Goal: Task Accomplishment & Management: Complete application form

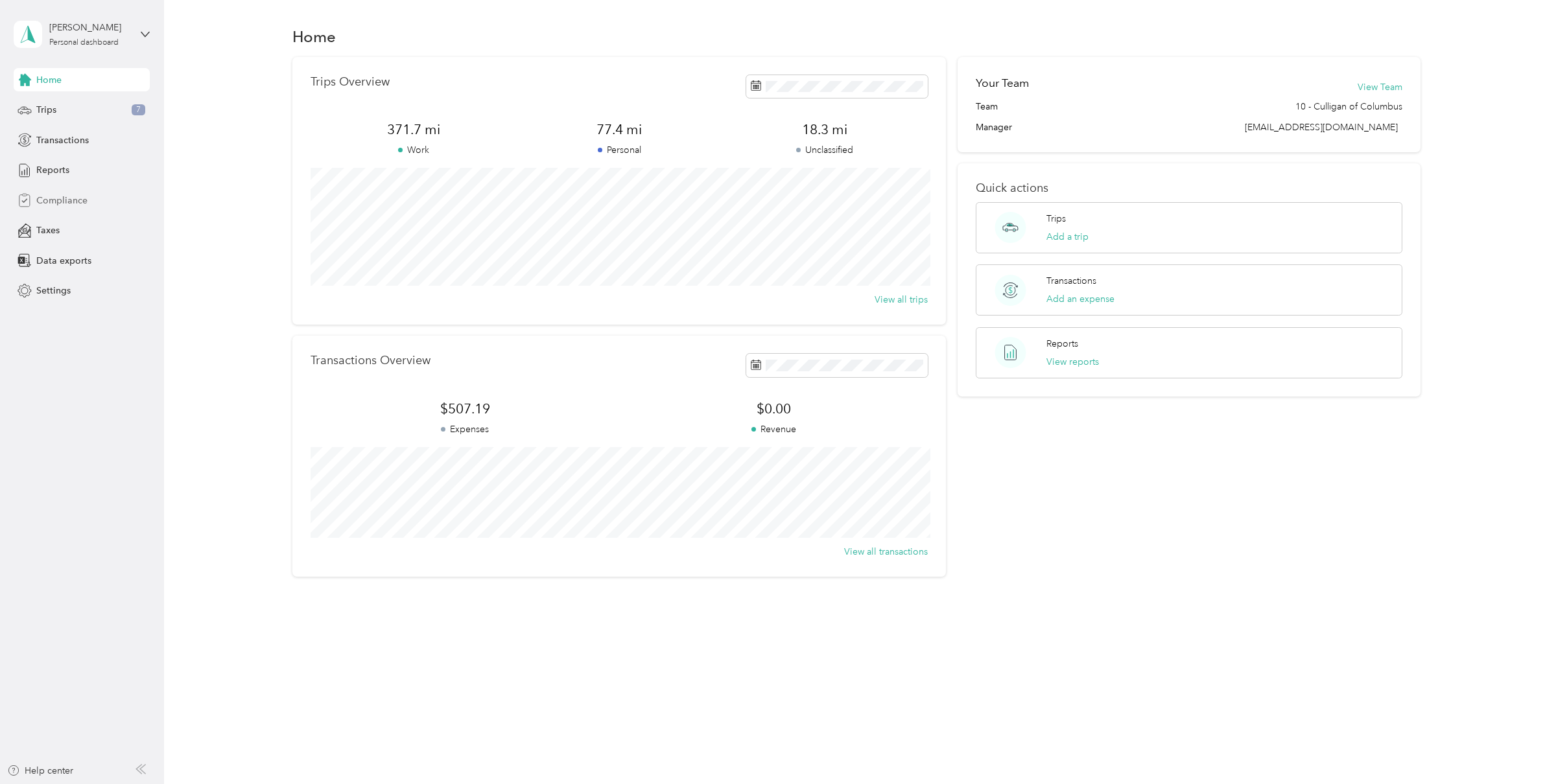
click at [63, 204] on span "Compliance" at bounding box center [62, 200] width 51 height 14
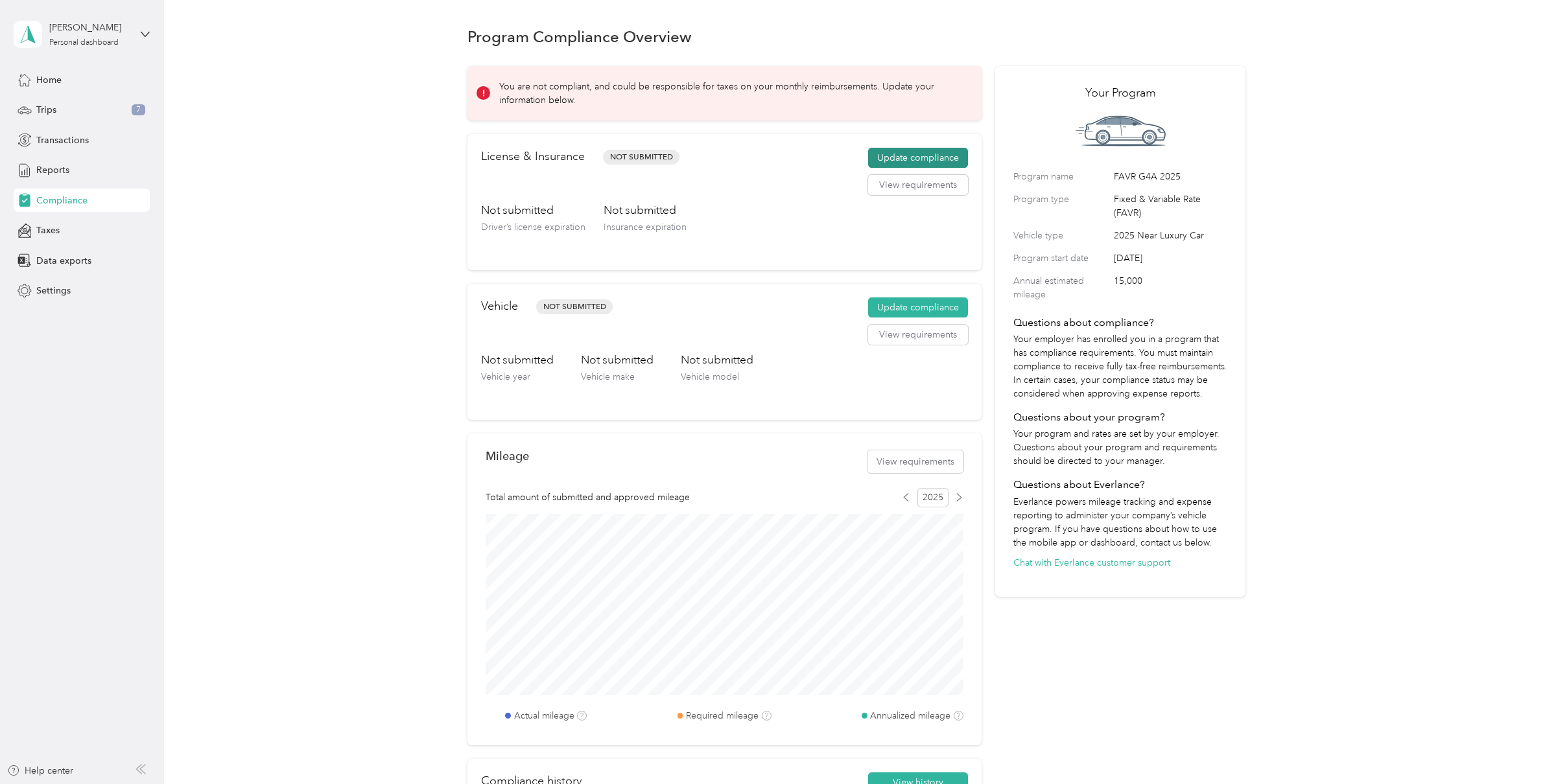
click at [938, 153] on button "Update compliance" at bounding box center [918, 157] width 100 height 21
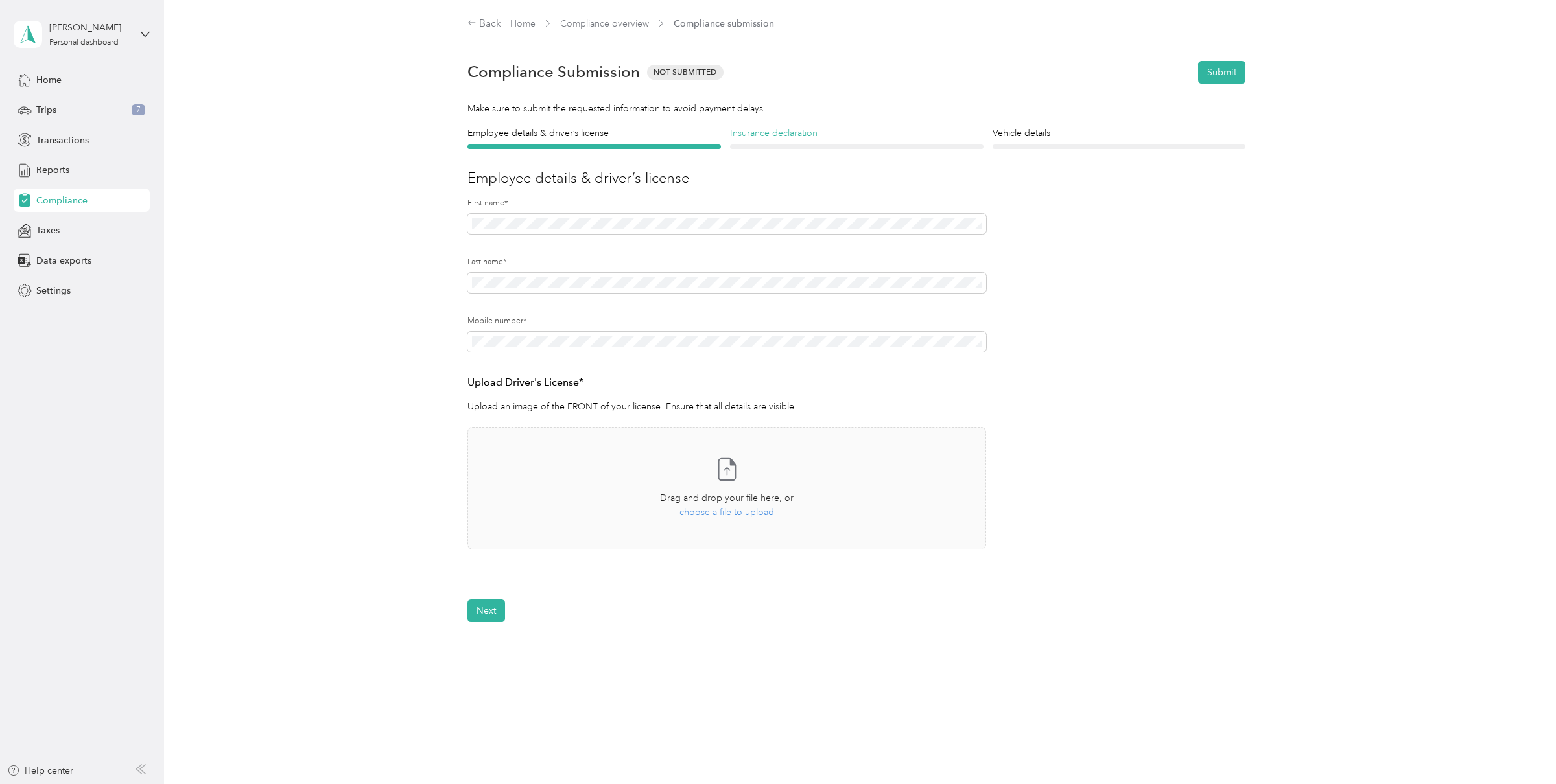
click at [833, 136] on h4 "Insurance declaration" at bounding box center [856, 133] width 253 height 14
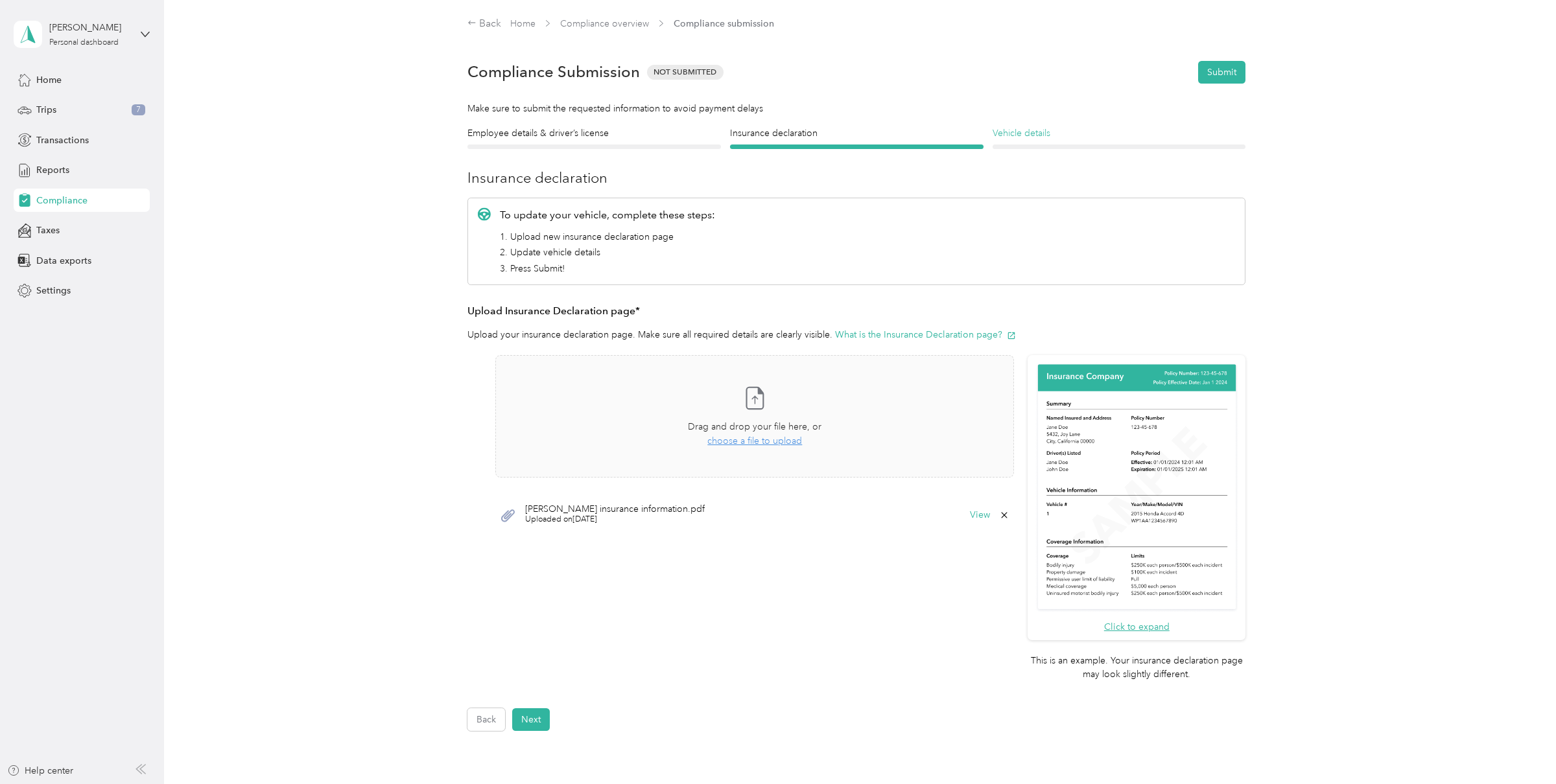
click at [1018, 137] on h4 "Vehicle details" at bounding box center [1118, 133] width 253 height 14
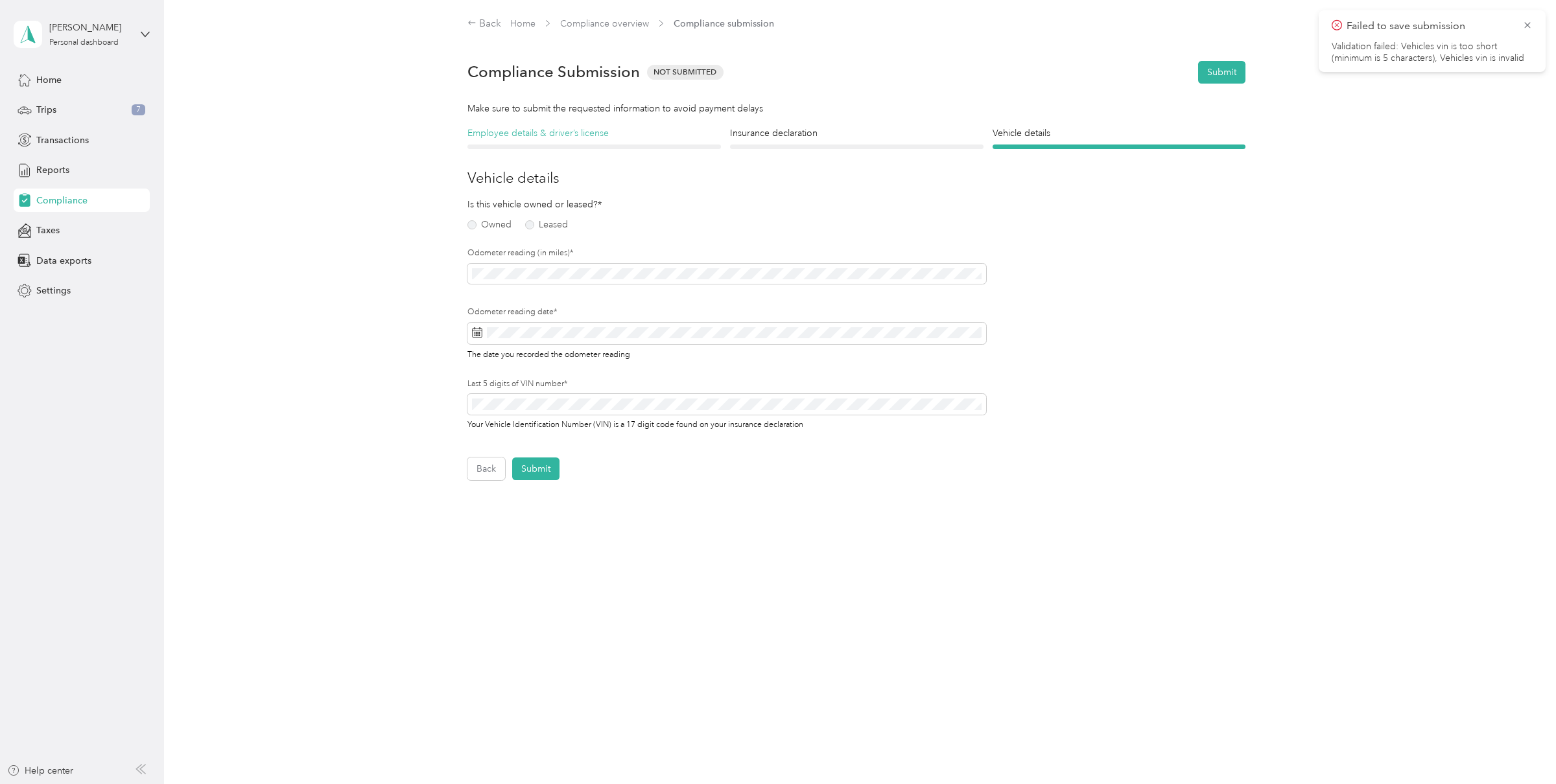
click at [613, 134] on h4 "Employee details & driver’s license" at bounding box center [594, 133] width 253 height 14
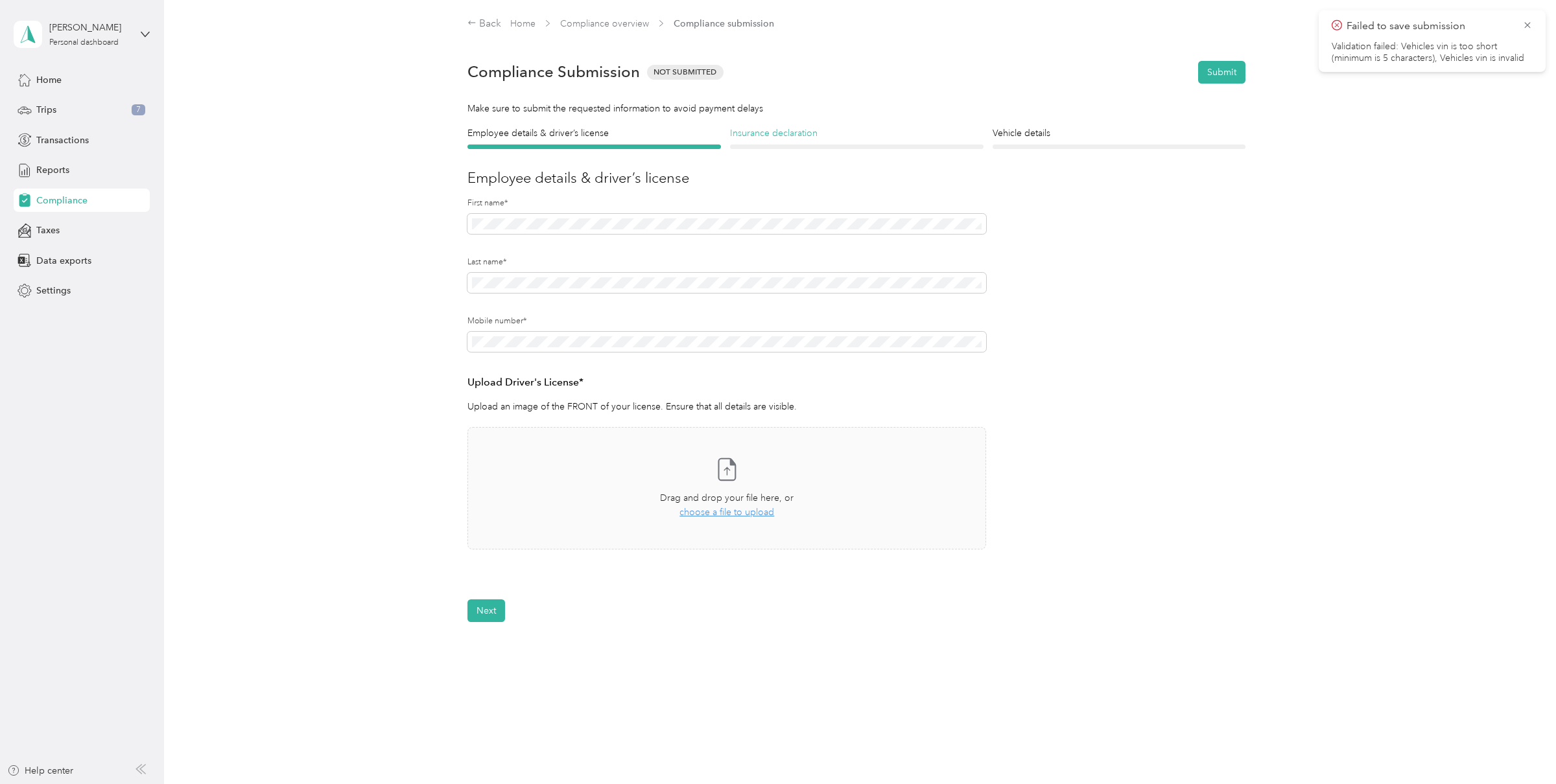
click at [779, 134] on h4 "Insurance declaration" at bounding box center [856, 133] width 253 height 14
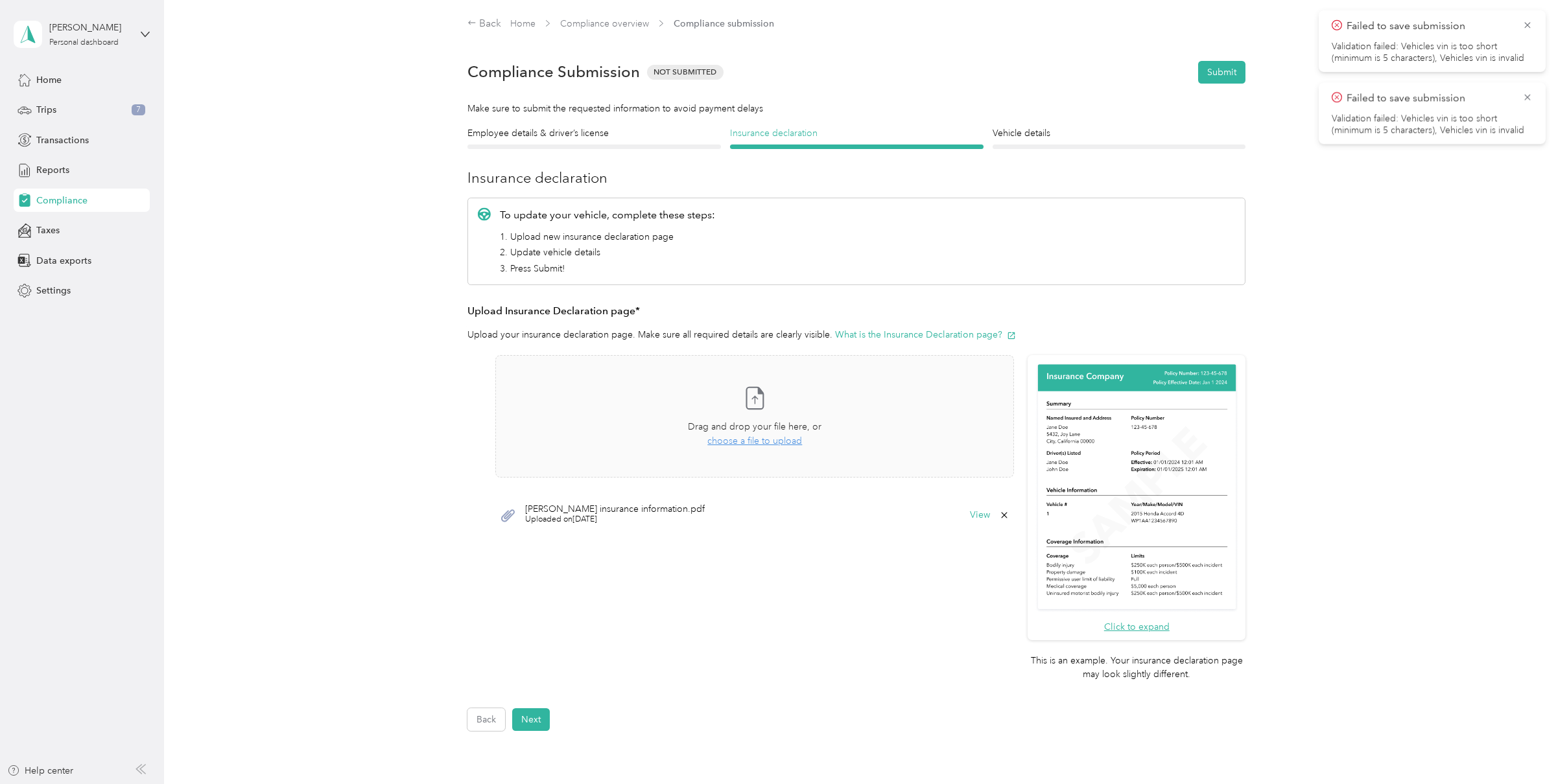
scroll to position [16, 0]
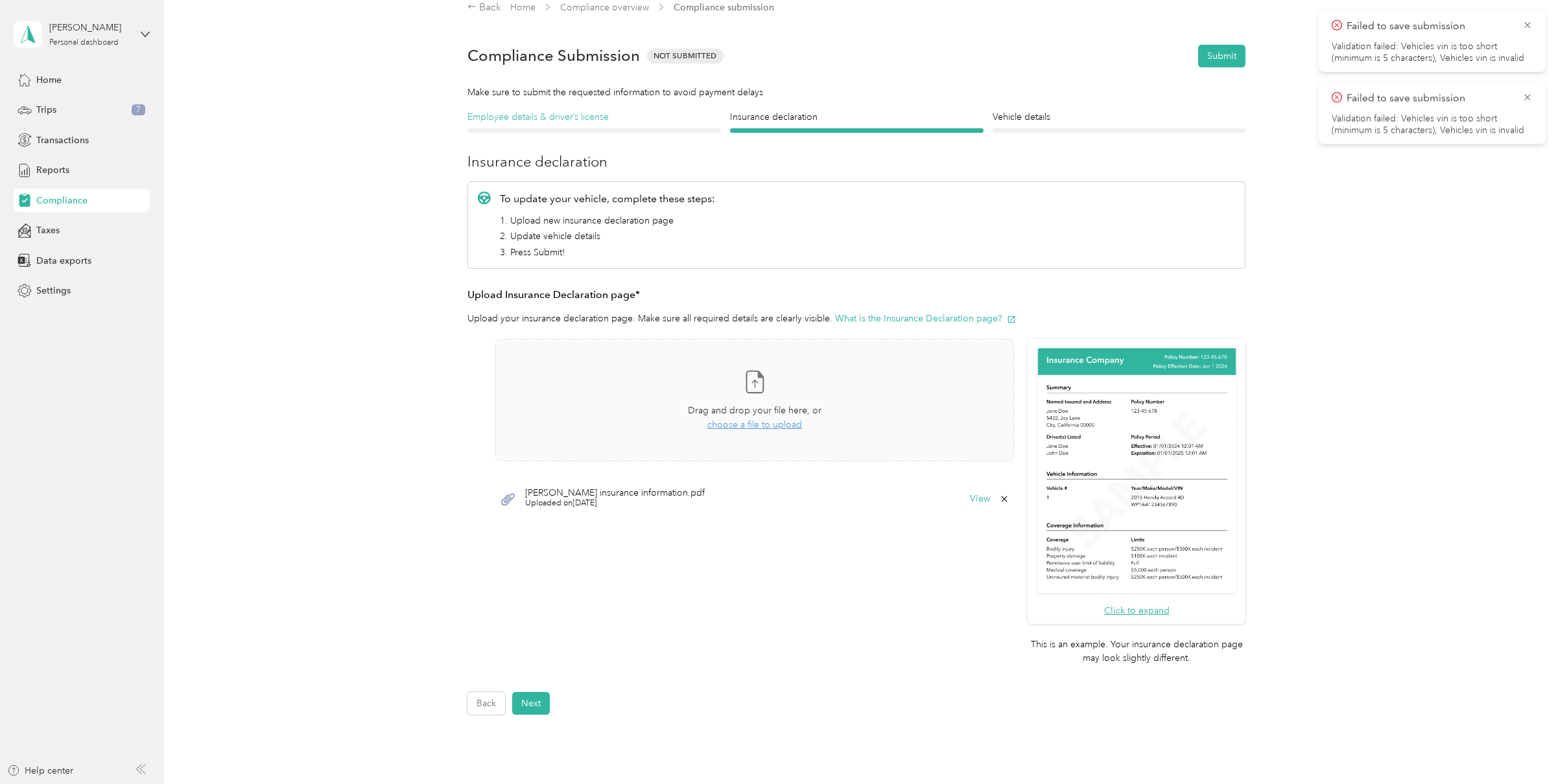
click at [607, 123] on h4 "Employee details & driver’s license" at bounding box center [594, 117] width 253 height 14
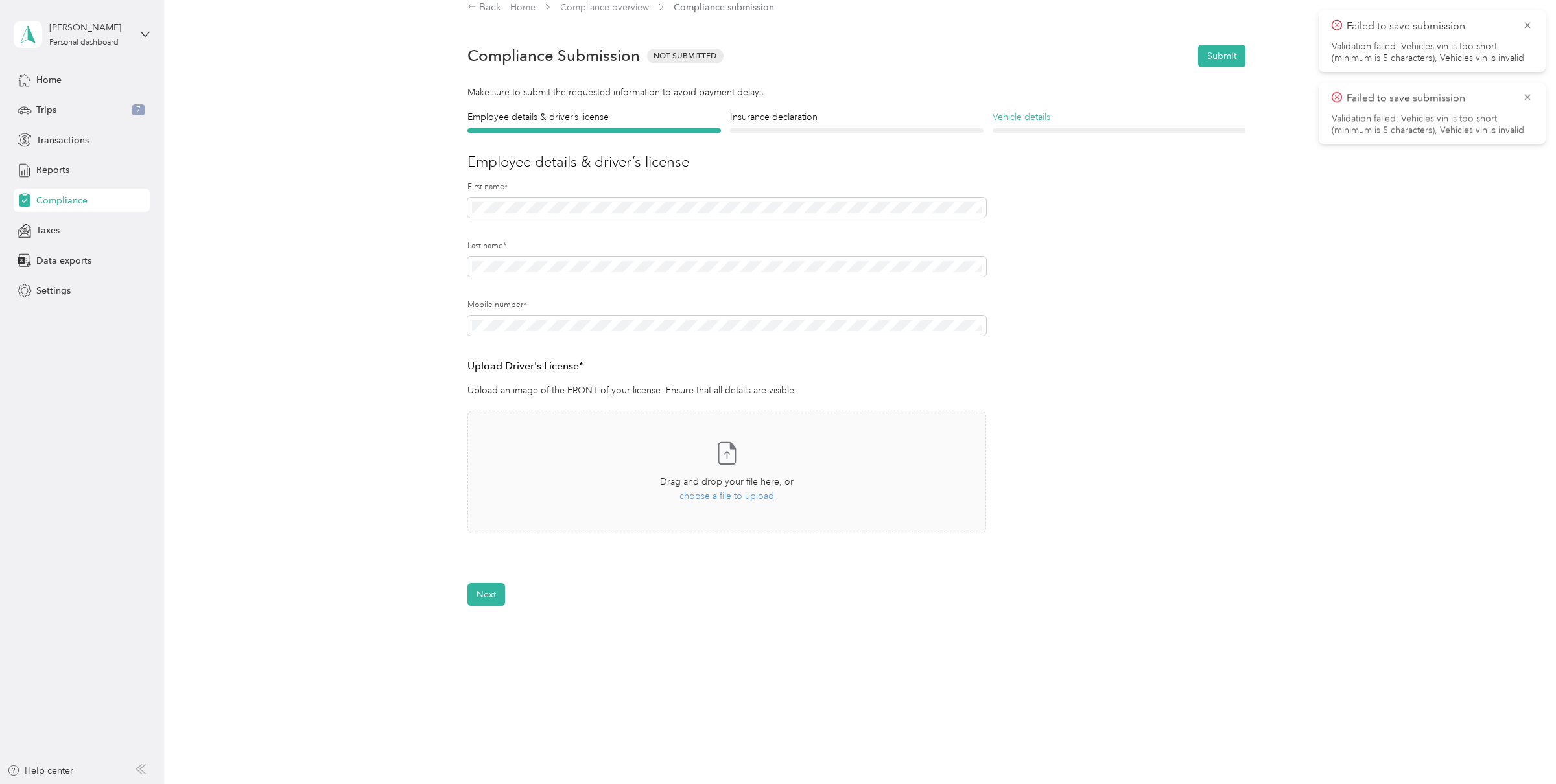
click at [1027, 123] on h4 "Vehicle details" at bounding box center [1118, 117] width 253 height 14
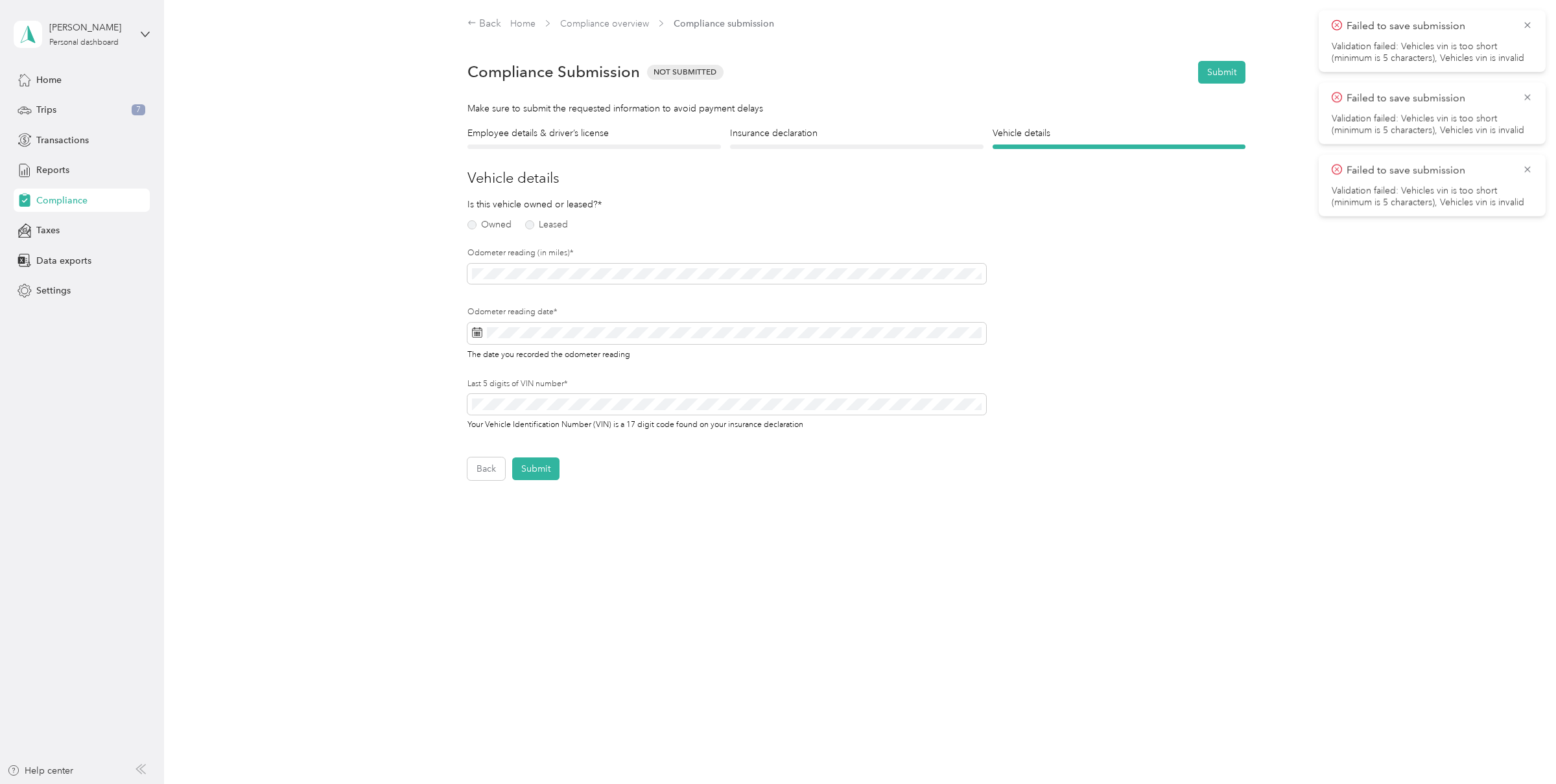
click at [101, 49] on div "[PERSON_NAME] Personal dashboard" at bounding box center [82, 34] width 136 height 45
click at [81, 106] on div "Log out" at bounding box center [150, 107] width 255 height 23
